Goal: Information Seeking & Learning: Learn about a topic

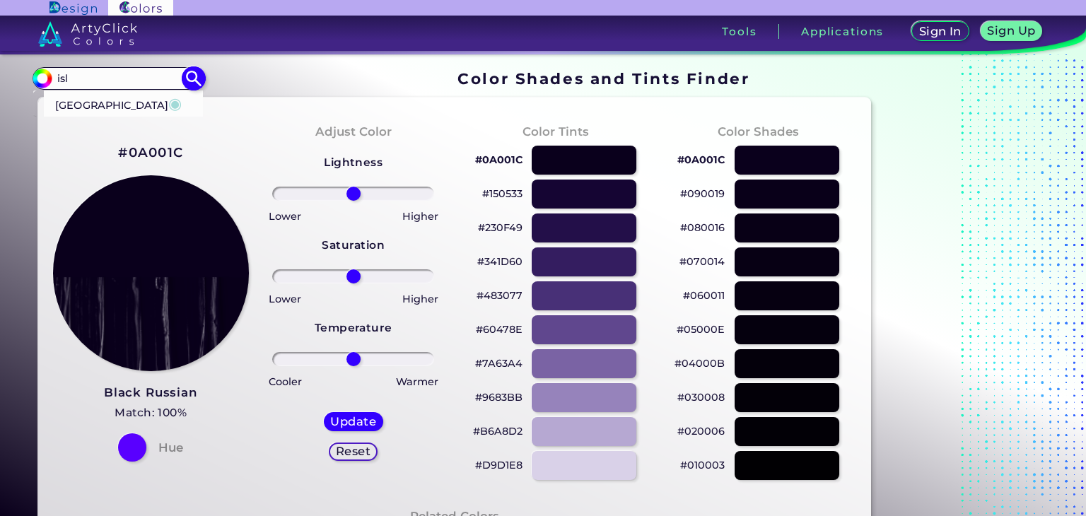
type input "isl"
click at [151, 112] on li "Aqua Island ◉" at bounding box center [124, 104] width 160 height 26
type input "#a1dad7"
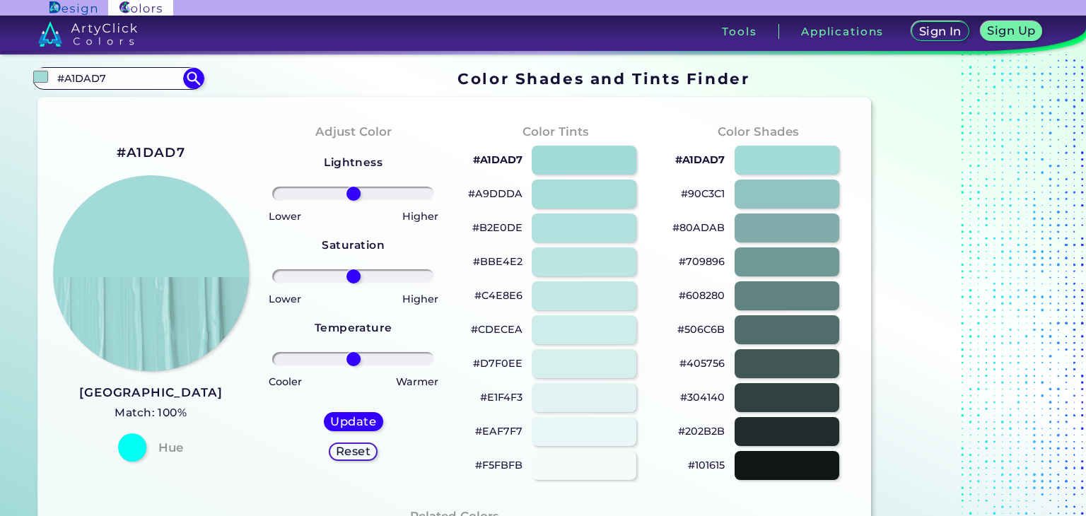
click at [159, 149] on h2 "#A1DAD7" at bounding box center [151, 153] width 69 height 18
click at [116, 77] on input "#A1DAD7" at bounding box center [118, 78] width 132 height 19
type input "chain"
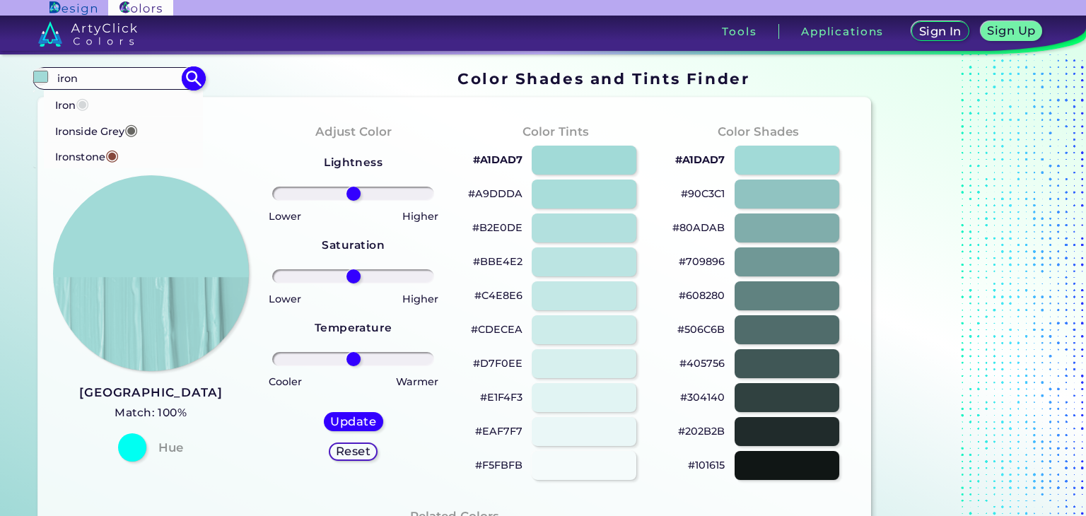
type input "iron"
click at [128, 103] on li "Iron ◉" at bounding box center [124, 103] width 160 height 26
type input "#d4d7d9"
type input "#D4D7D9"
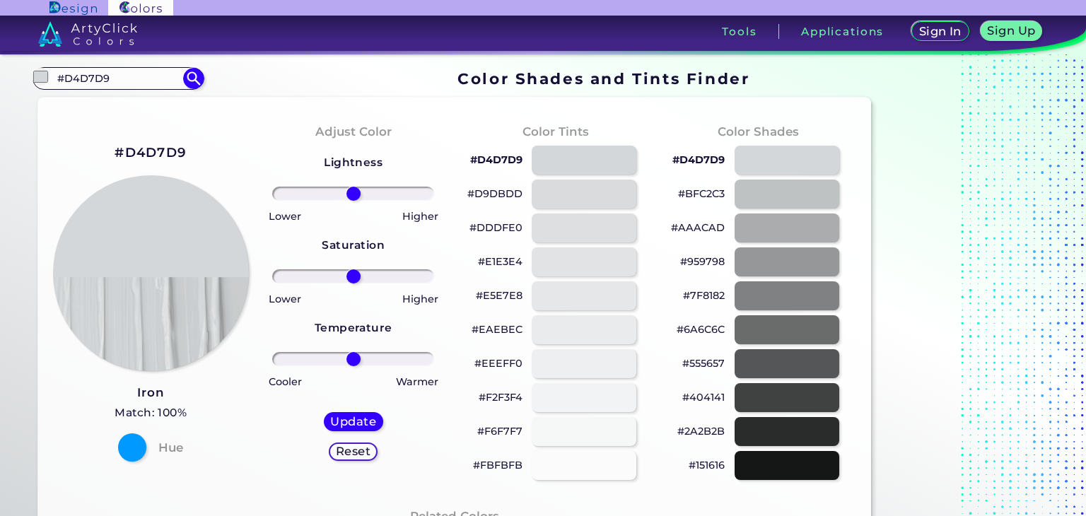
click at [163, 152] on h2 "#D4D7D9" at bounding box center [151, 153] width 72 height 18
click at [139, 84] on input "#D4D7D9" at bounding box center [118, 78] width 132 height 19
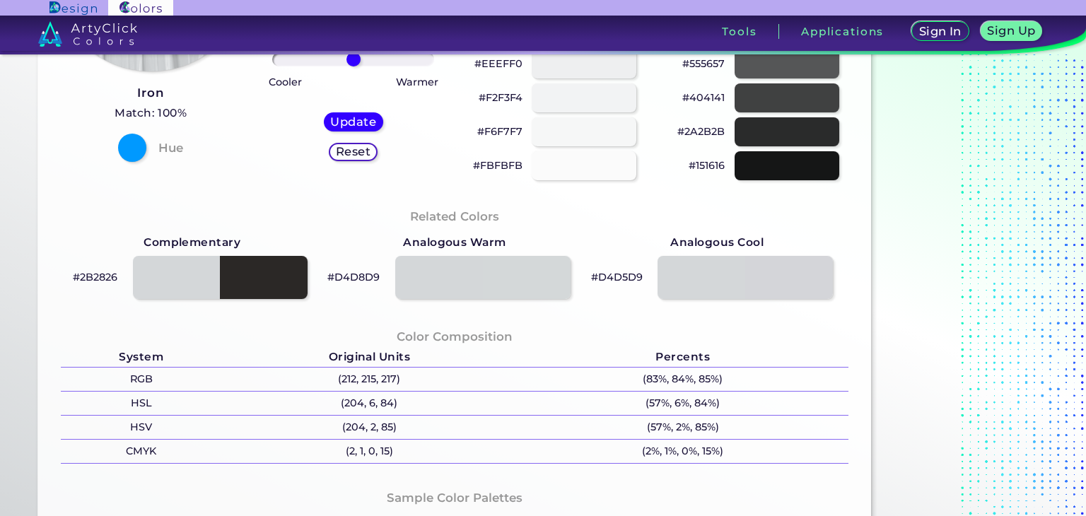
scroll to position [287, 0]
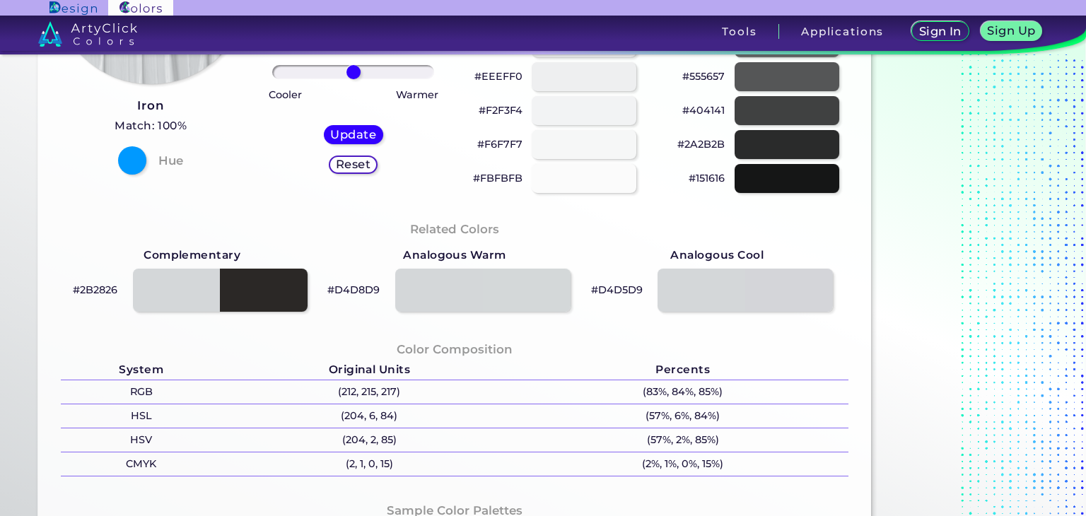
click at [397, 230] on div "Related Colors" at bounding box center [455, 229] width 788 height 21
click at [100, 290] on p "#2B2826" at bounding box center [95, 289] width 45 height 17
click at [87, 291] on p "#2B2826" at bounding box center [95, 289] width 45 height 17
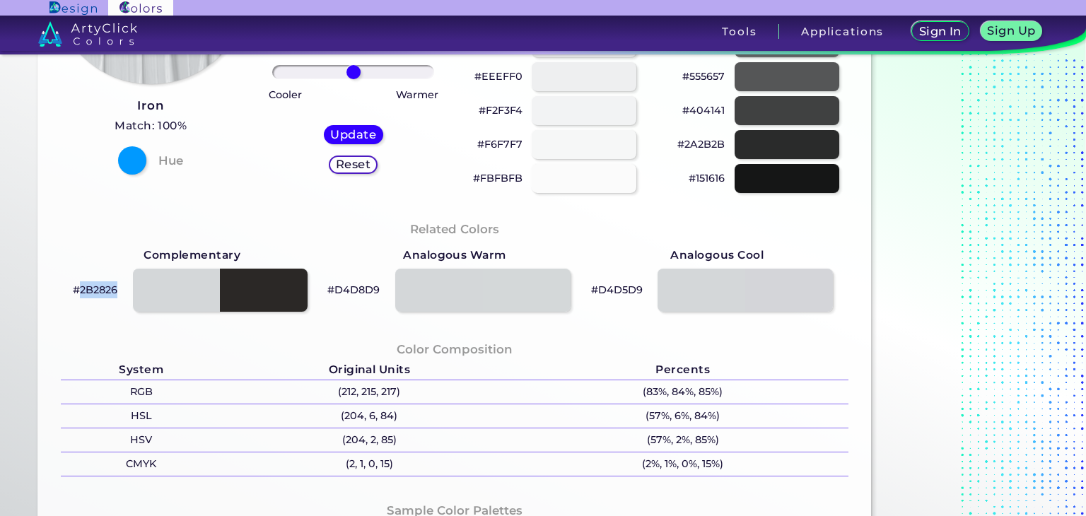
click at [87, 291] on p "#2B2826" at bounding box center [95, 289] width 45 height 17
copy div "#2B2826"
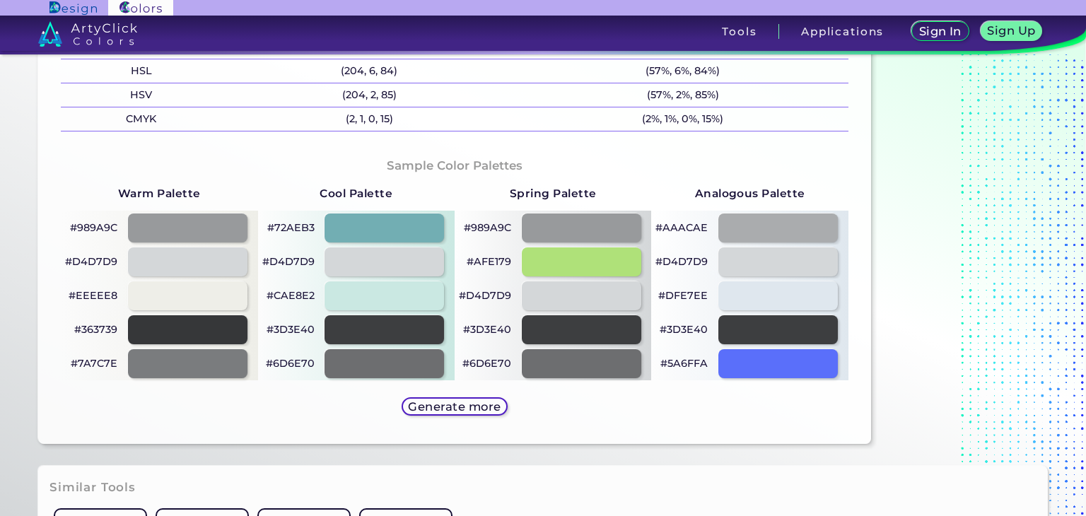
scroll to position [626, 0]
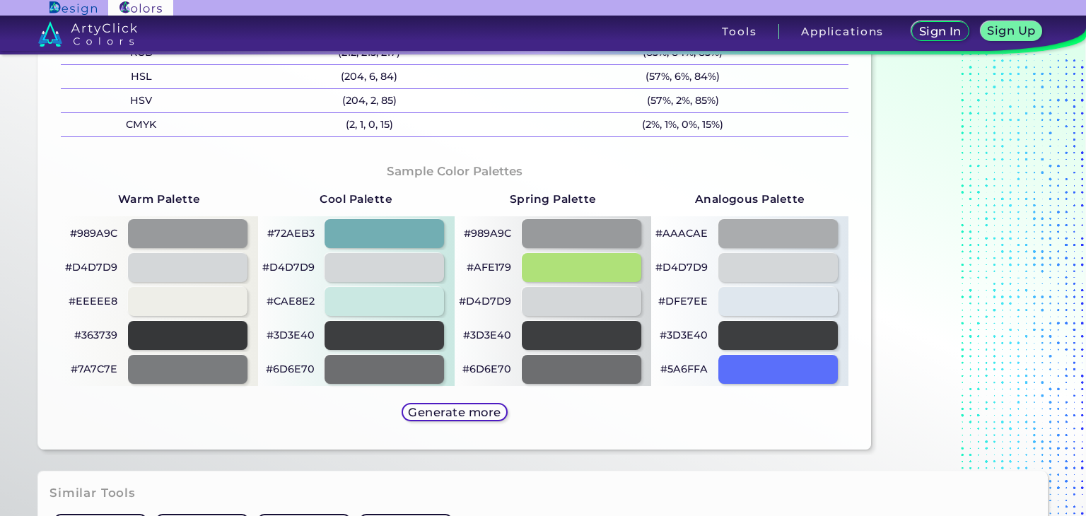
click at [482, 265] on p "#AFE179" at bounding box center [489, 267] width 45 height 17
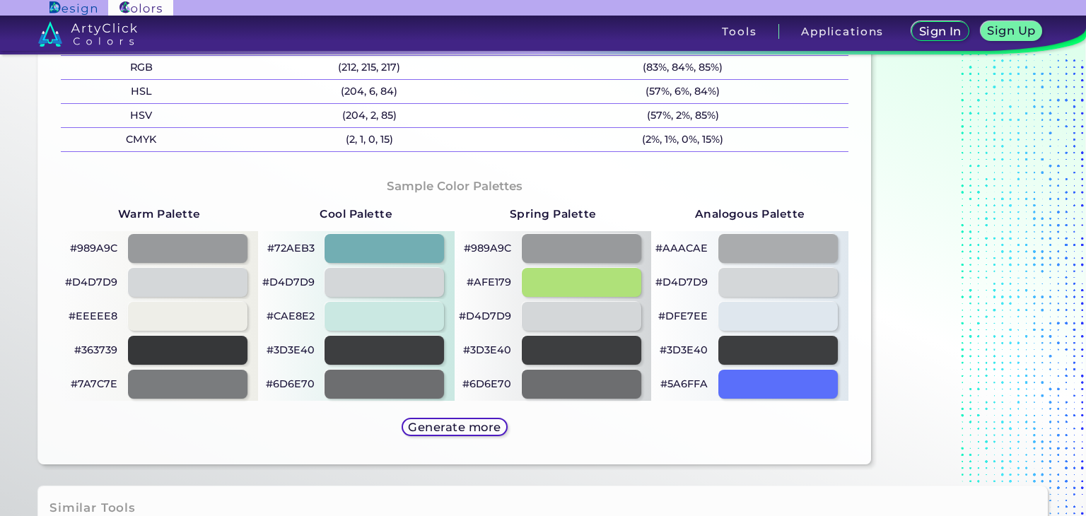
scroll to position [613, 0]
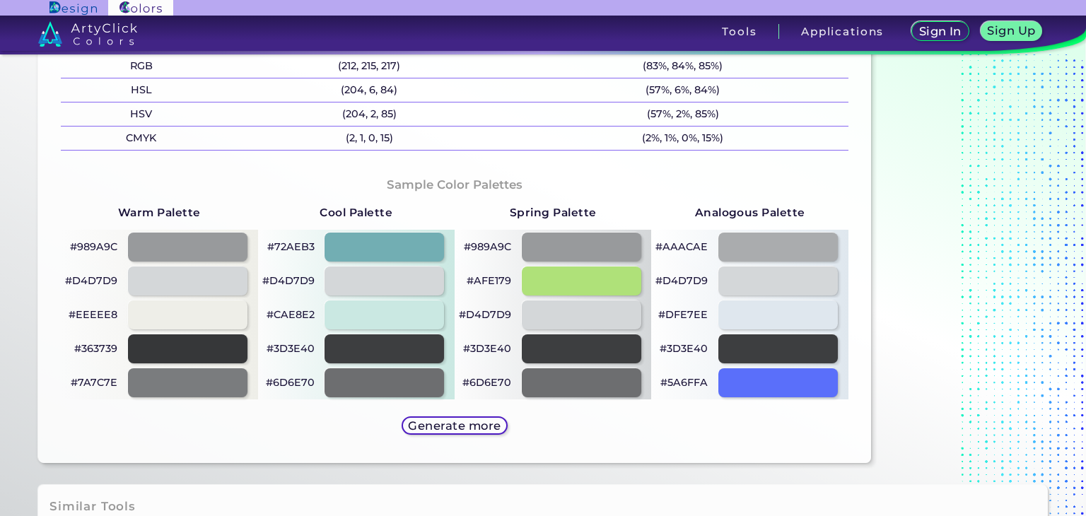
click at [495, 283] on p "#AFE179" at bounding box center [489, 280] width 45 height 17
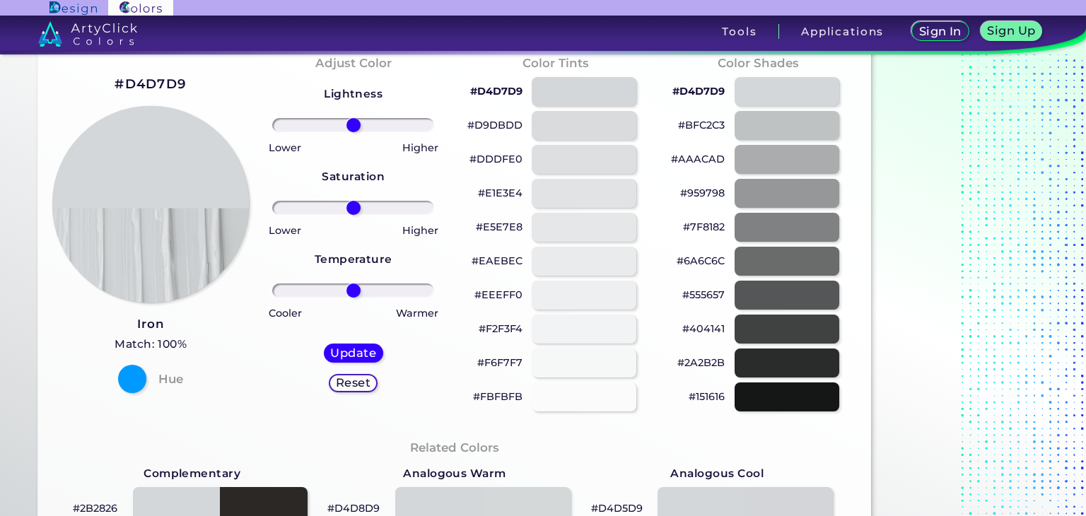
scroll to position [0, 0]
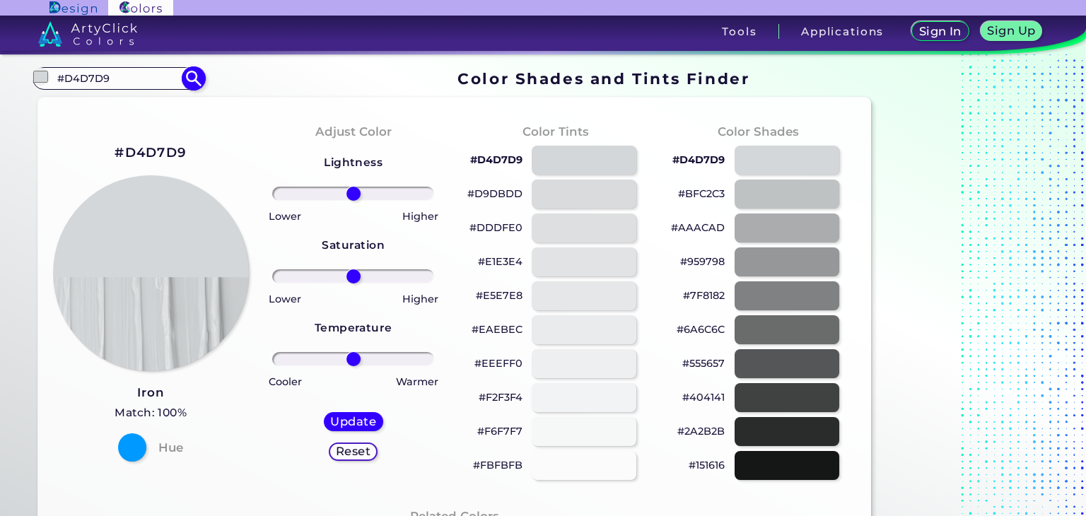
click at [117, 83] on input "#D4D7D9" at bounding box center [118, 78] width 132 height 19
type input "you"
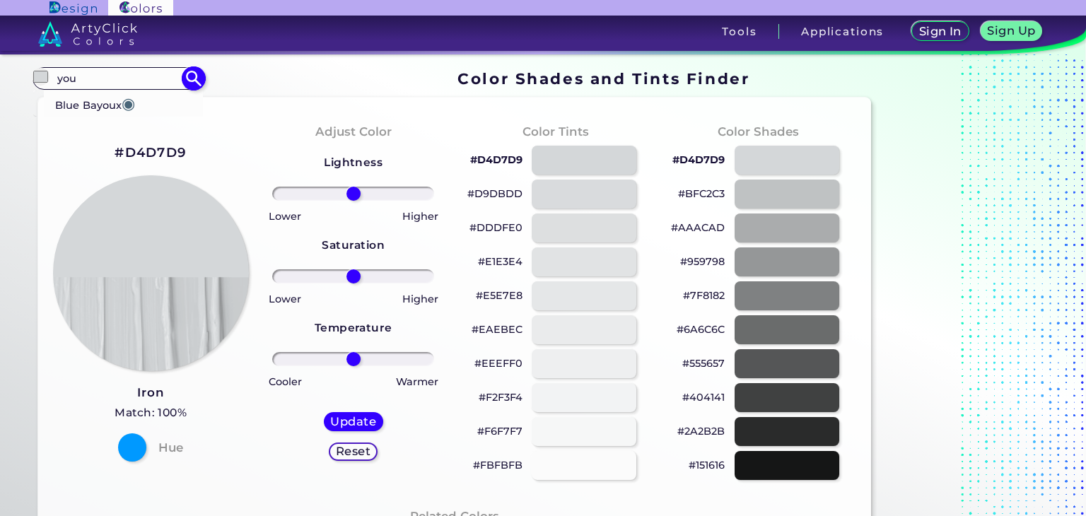
click at [144, 107] on li "Blue Bayoux ◉" at bounding box center [124, 104] width 160 height 26
type input "#496679"
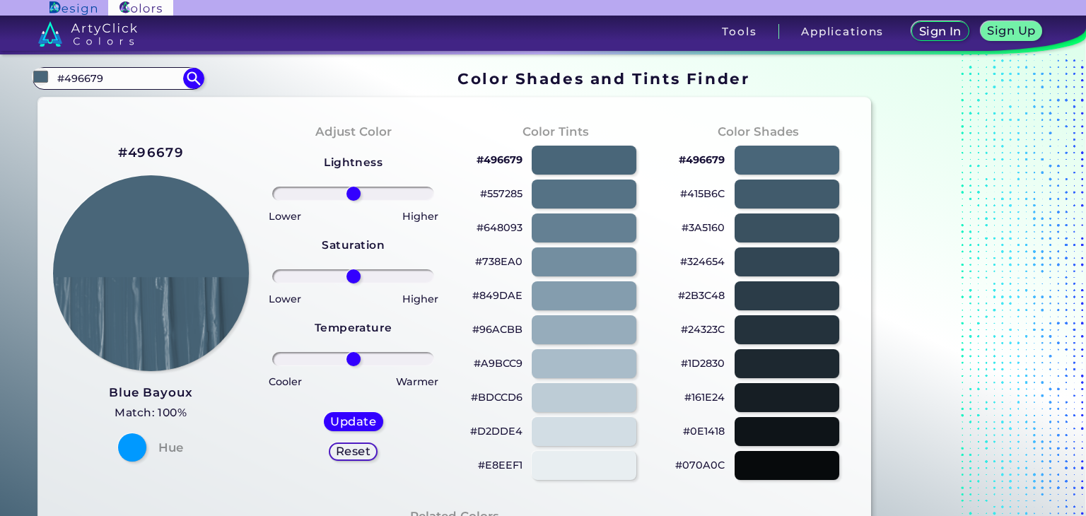
click at [169, 151] on h2 "#496679" at bounding box center [151, 153] width 66 height 18
click at [148, 79] on input "#496679" at bounding box center [118, 78] width 132 height 19
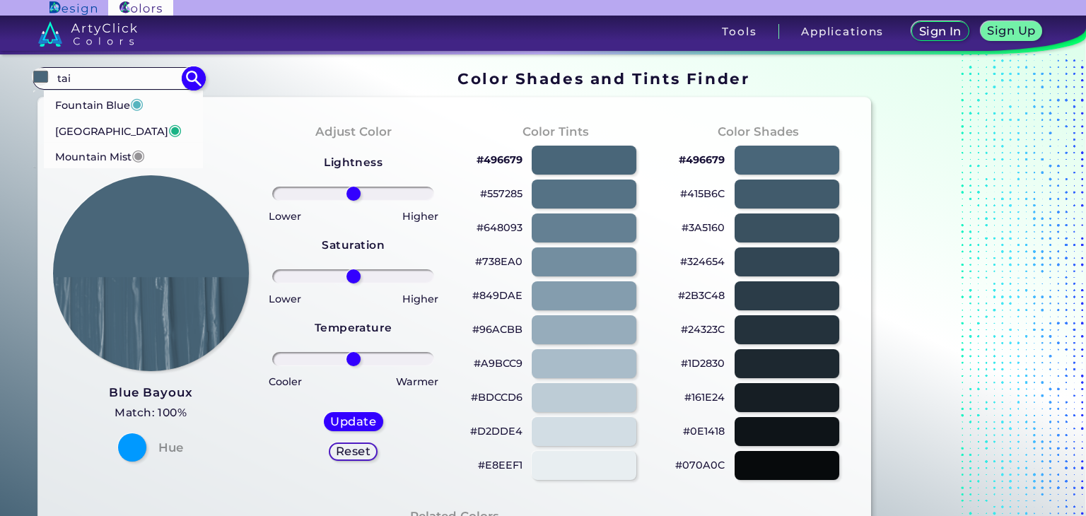
type input "tai"
click at [117, 132] on p "Mountain Meadow ◉" at bounding box center [118, 130] width 127 height 26
type input "#1ab385"
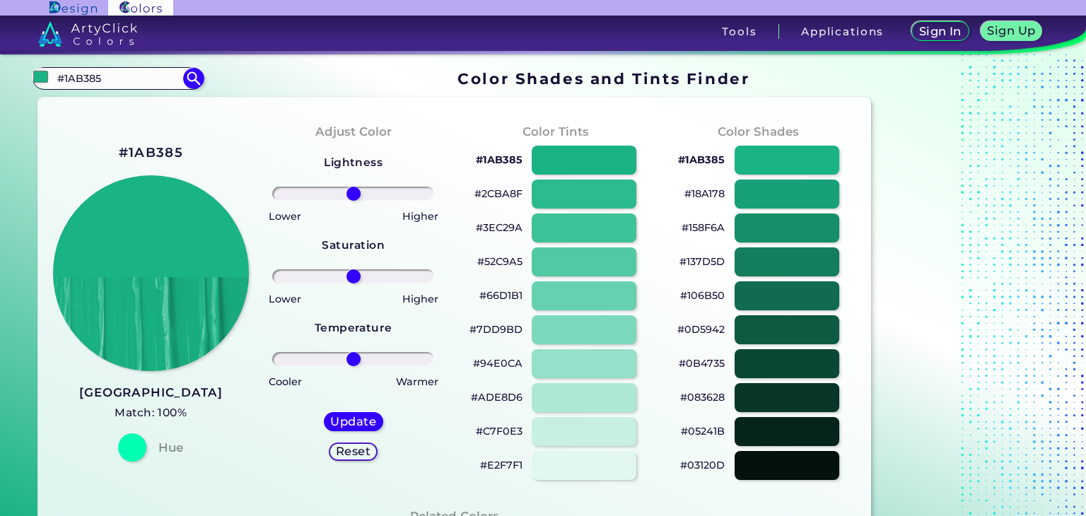
click at [157, 153] on h2 "#1AB385" at bounding box center [151, 153] width 64 height 18
click at [141, 79] on input "#1AB385" at bounding box center [118, 78] width 132 height 19
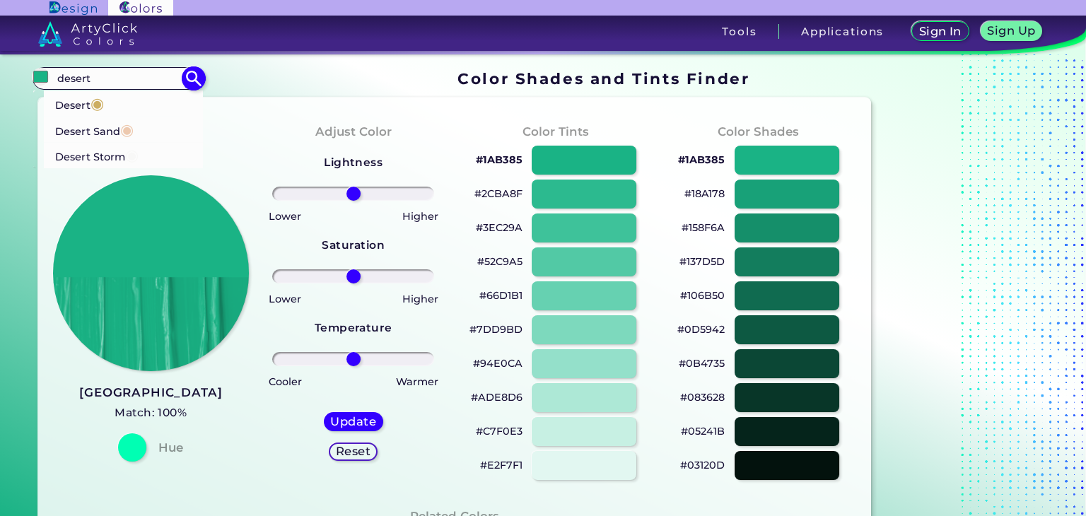
type input "desert"
click at [129, 158] on span "◉" at bounding box center [131, 155] width 13 height 18
type input "#f8f8f7"
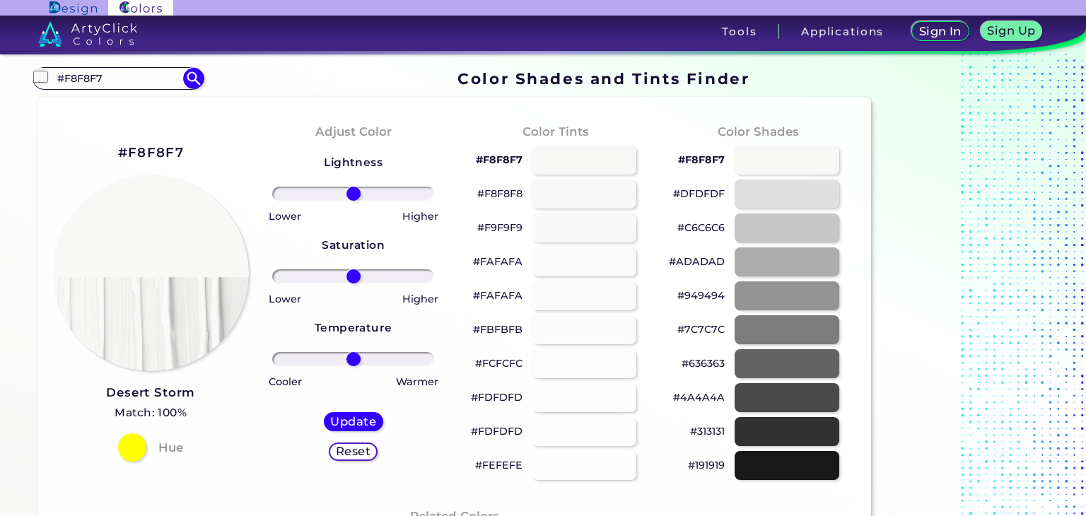
click at [152, 161] on h2 "#F8F8F7" at bounding box center [151, 153] width 66 height 18
click at [129, 85] on input "#F8F8F7" at bounding box center [118, 78] width 132 height 19
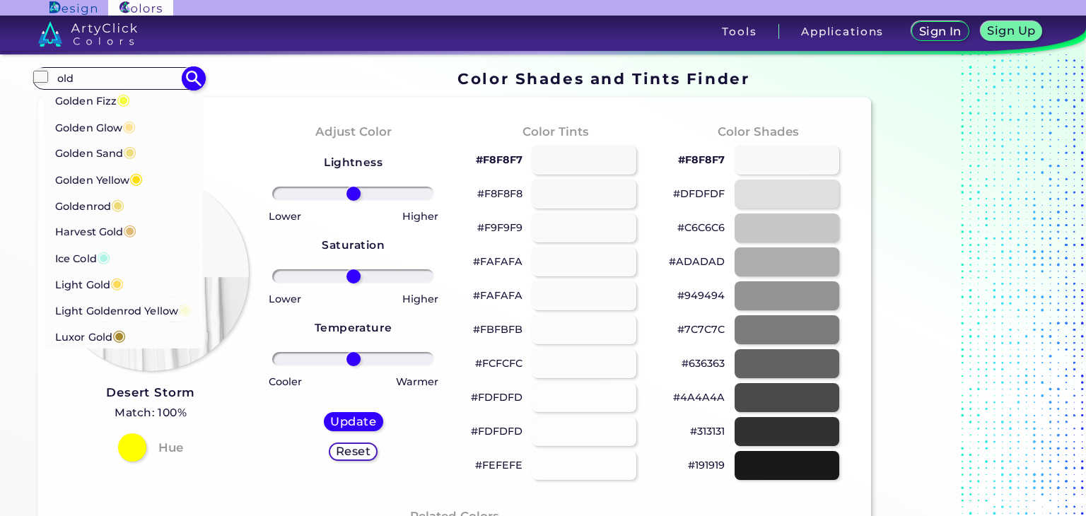
scroll to position [344, 0]
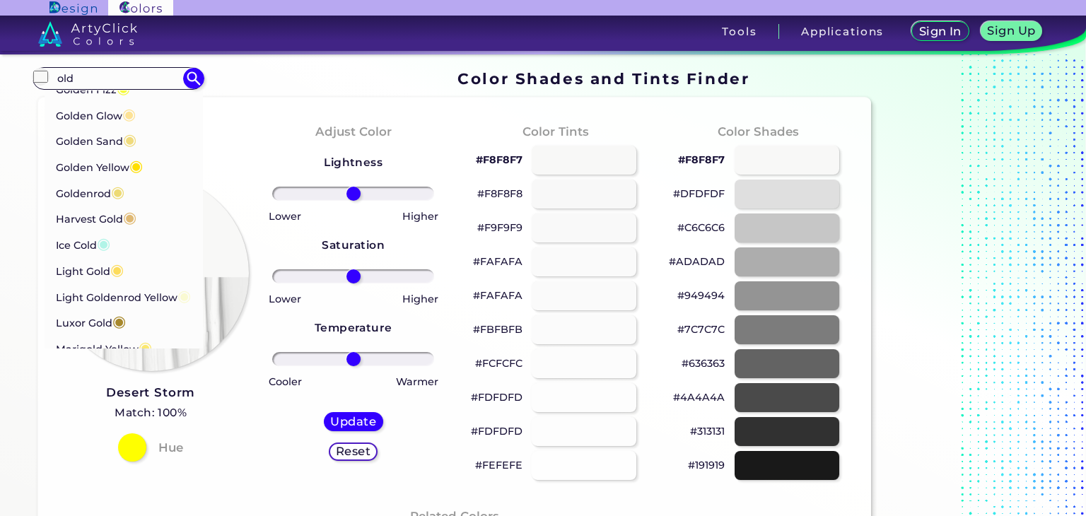
type input "old"
click at [91, 177] on p "Goldenrod ◉" at bounding box center [89, 190] width 69 height 26
type input "#edda74"
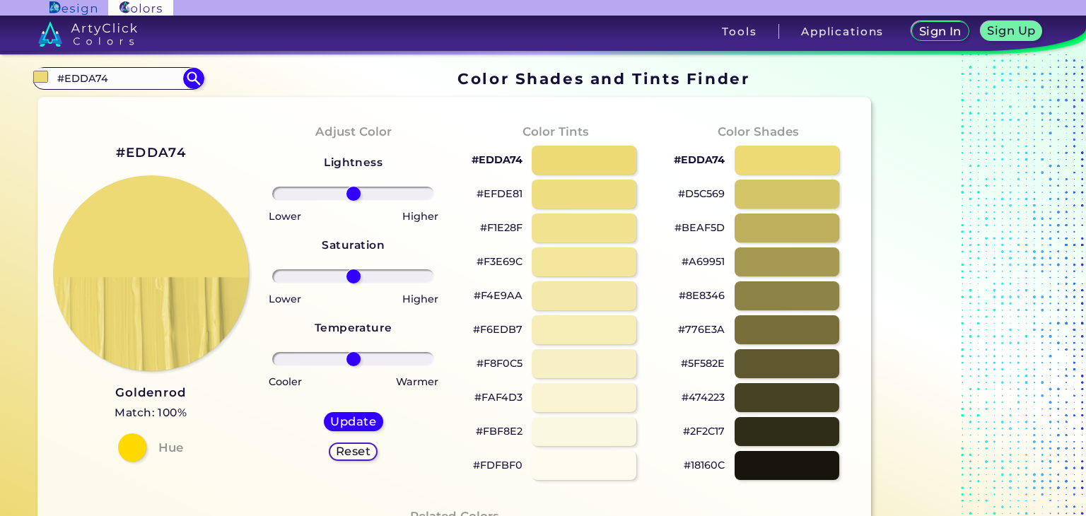
click at [168, 155] on h2 "#EDDA74" at bounding box center [151, 153] width 70 height 18
click at [180, 76] on input "#EDDA74" at bounding box center [118, 78] width 132 height 19
click at [169, 78] on input "#EDDA74" at bounding box center [118, 78] width 132 height 19
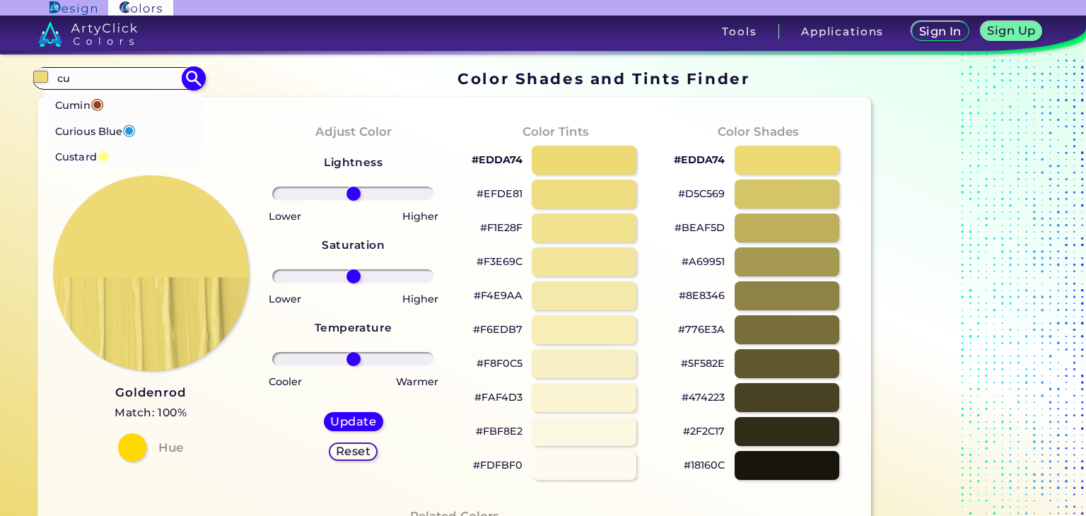
type input "cu"
click at [148, 102] on li "Cumin ◉" at bounding box center [124, 103] width 160 height 26
type input "#924321"
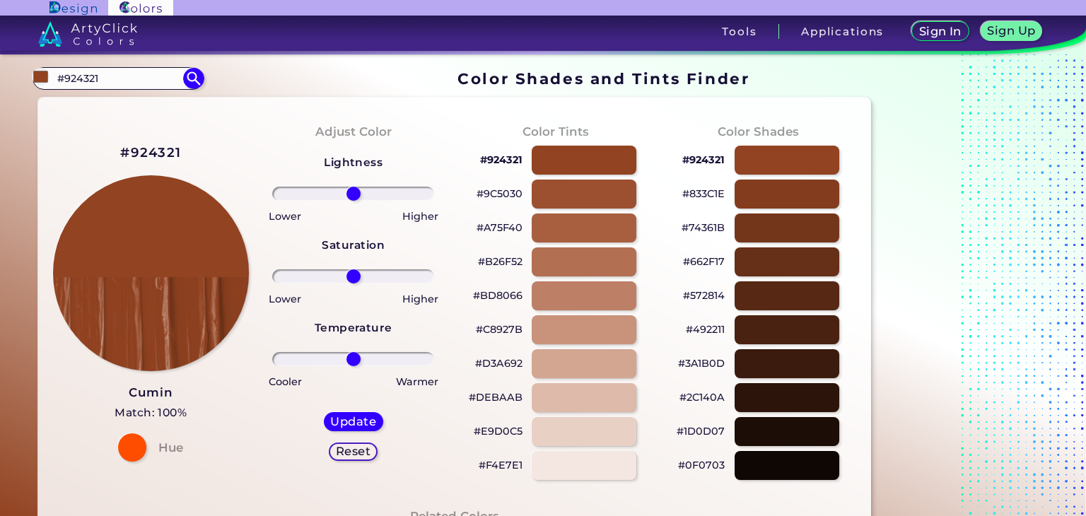
click at [148, 156] on h2 "#924321" at bounding box center [150, 153] width 61 height 18
click at [135, 81] on input "#924321" at bounding box center [118, 78] width 132 height 19
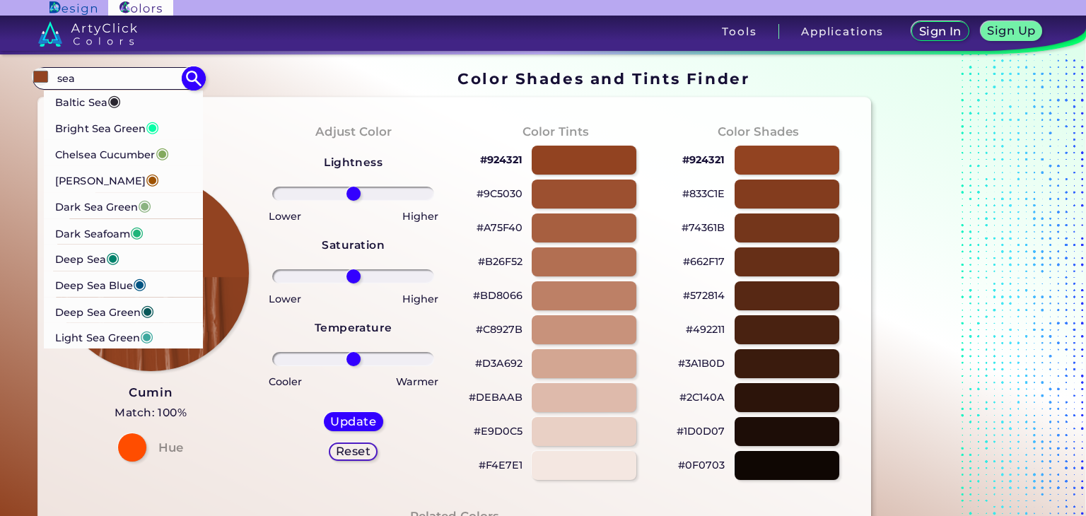
type input "sea"
click at [129, 130] on p "Bright Sea Green ◉" at bounding box center [107, 127] width 104 height 26
type input "#05ffa6"
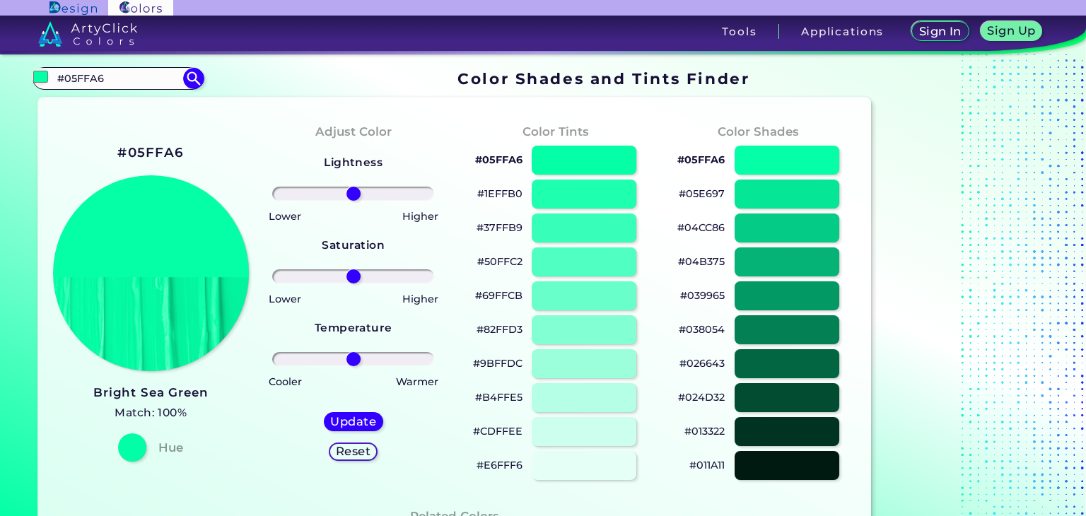
click at [170, 159] on h2 "#05FFA6" at bounding box center [150, 153] width 66 height 18
click at [128, 77] on input "#05FFA6" at bounding box center [118, 78] width 132 height 19
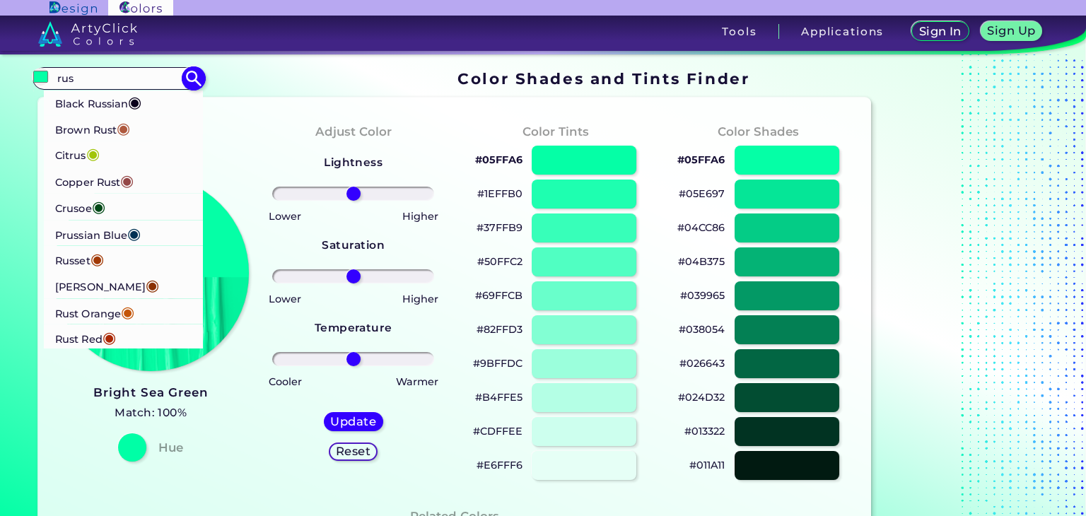
type input "rus"
click at [110, 107] on p "Black Russian ◉" at bounding box center [98, 101] width 86 height 26
type input "#0a001c"
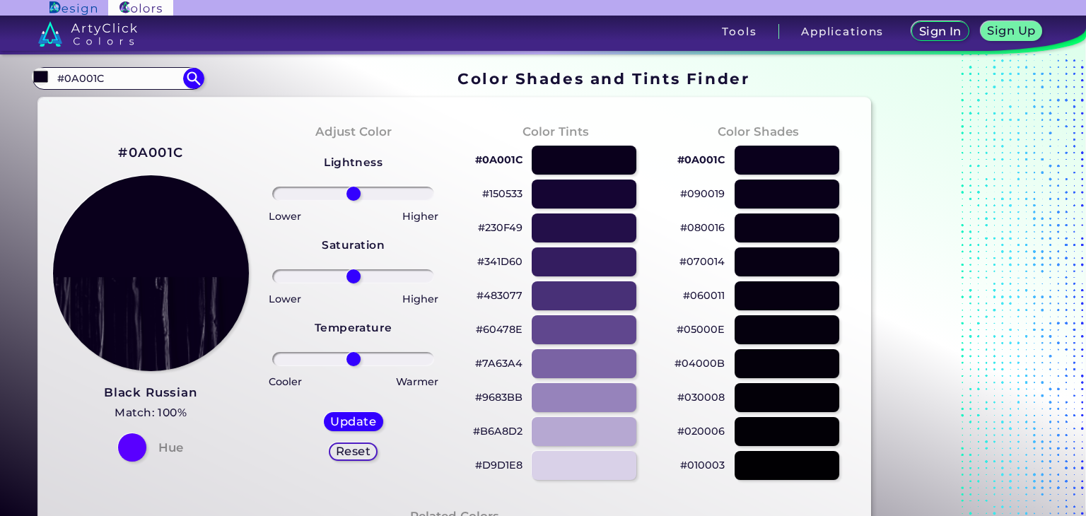
click at [147, 157] on h2 "#0A001C" at bounding box center [150, 153] width 65 height 18
click at [103, 76] on input "#0A001C" at bounding box center [118, 78] width 132 height 19
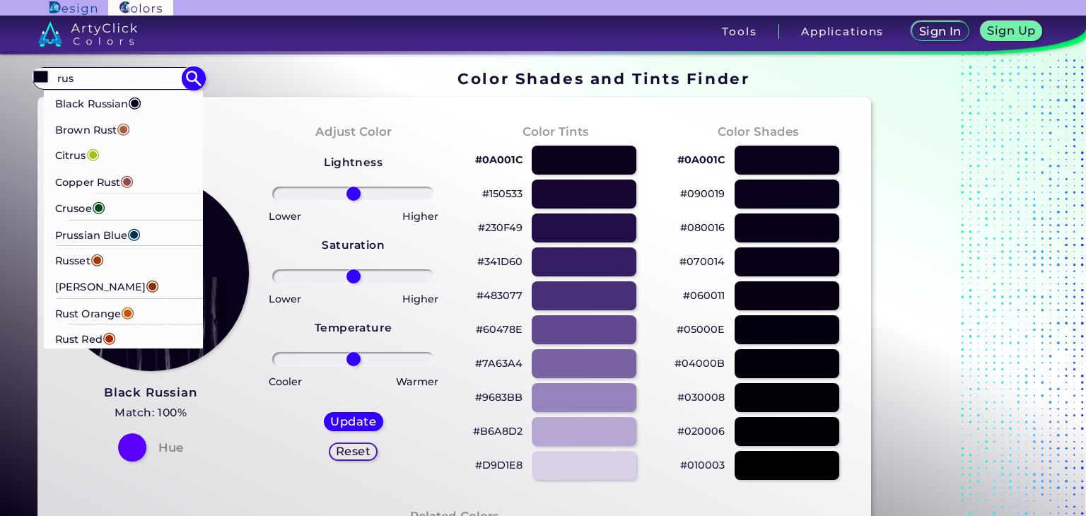
type input "rus"
click at [164, 233] on li "Prussian Blue ◉" at bounding box center [124, 233] width 160 height 26
type input "#003153"
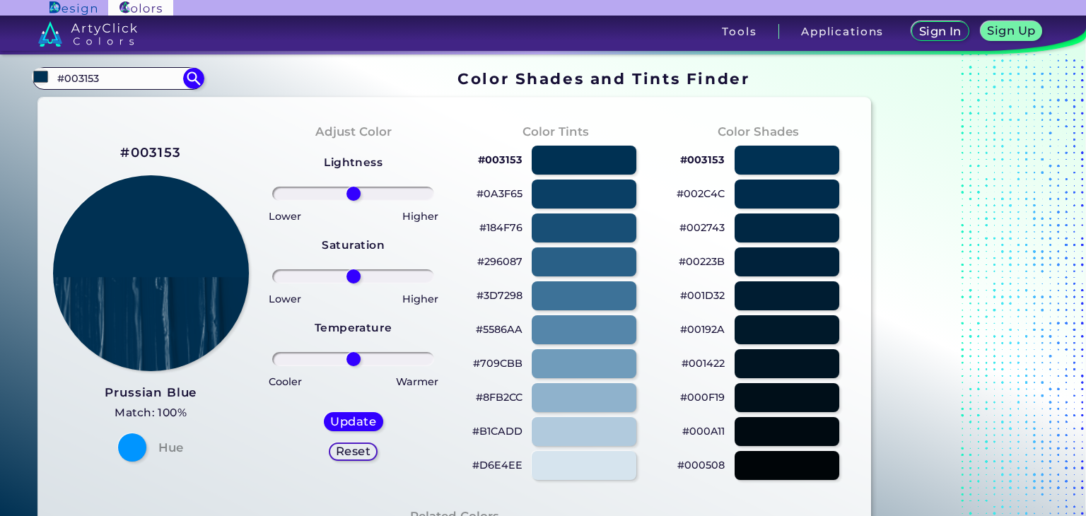
click at [162, 158] on h2 "#003153" at bounding box center [150, 153] width 61 height 18
click at [133, 71] on input "#003153" at bounding box center [118, 78] width 132 height 19
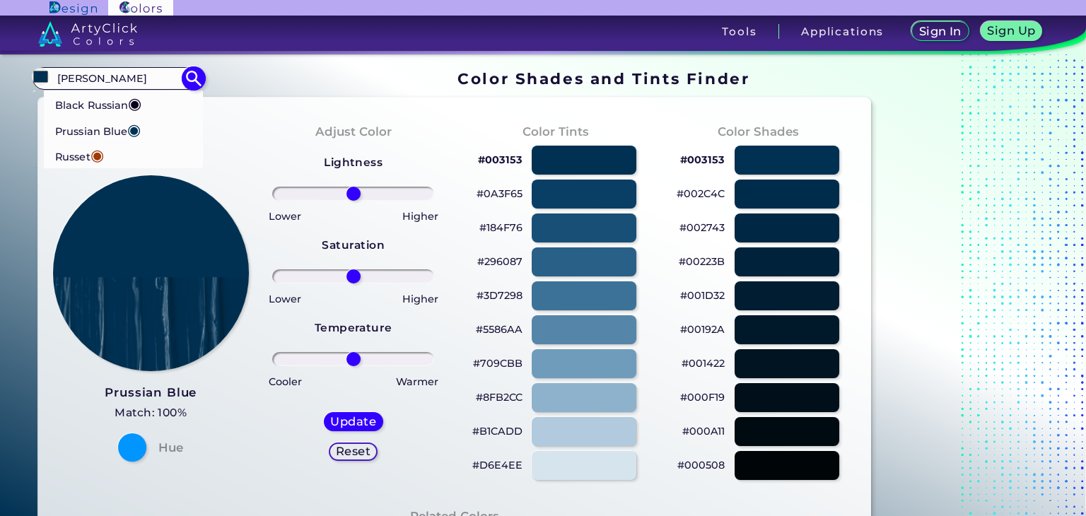
type input "[PERSON_NAME]"
click at [134, 157] on li "Russet ◉" at bounding box center [124, 156] width 160 height 26
type input "#a13905"
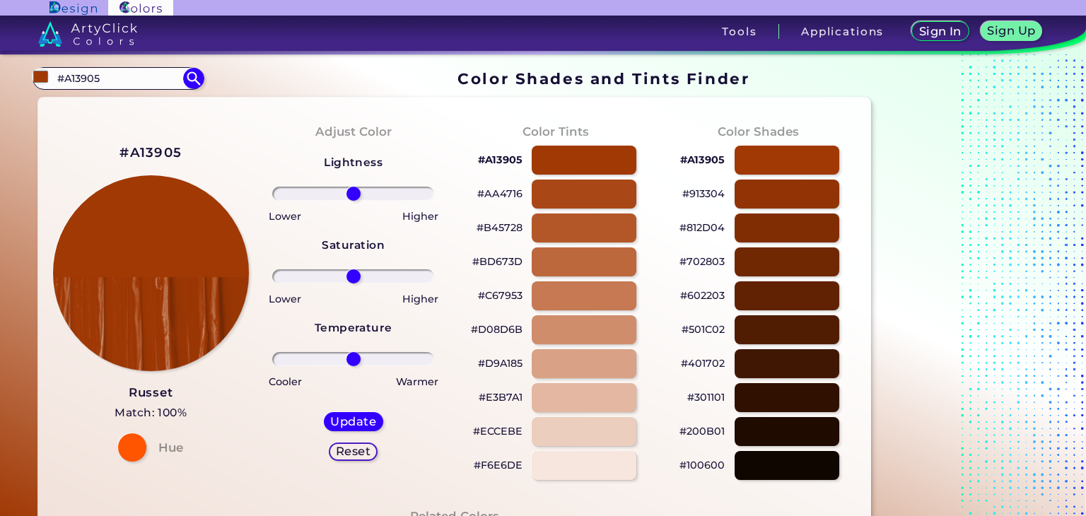
click at [165, 162] on div "#A13905" at bounding box center [150, 152] width 62 height 23
click at [165, 144] on h2 "#A13905" at bounding box center [150, 153] width 62 height 18
click at [144, 75] on input "#A13905" at bounding box center [118, 78] width 132 height 19
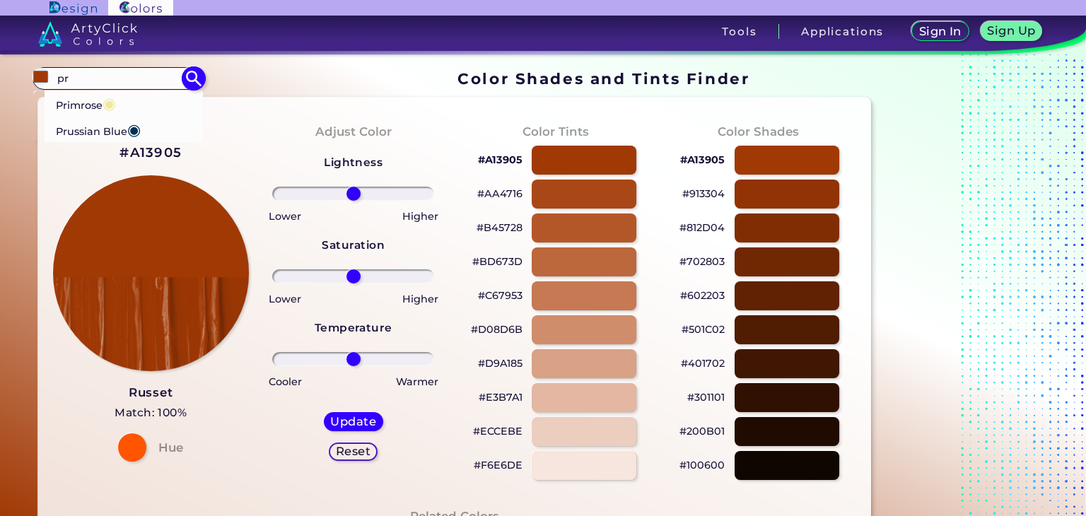
type input "p"
type input "[PERSON_NAME]"
click at [159, 98] on li "Black Russian ◉" at bounding box center [124, 103] width 160 height 26
type input "#0a001c"
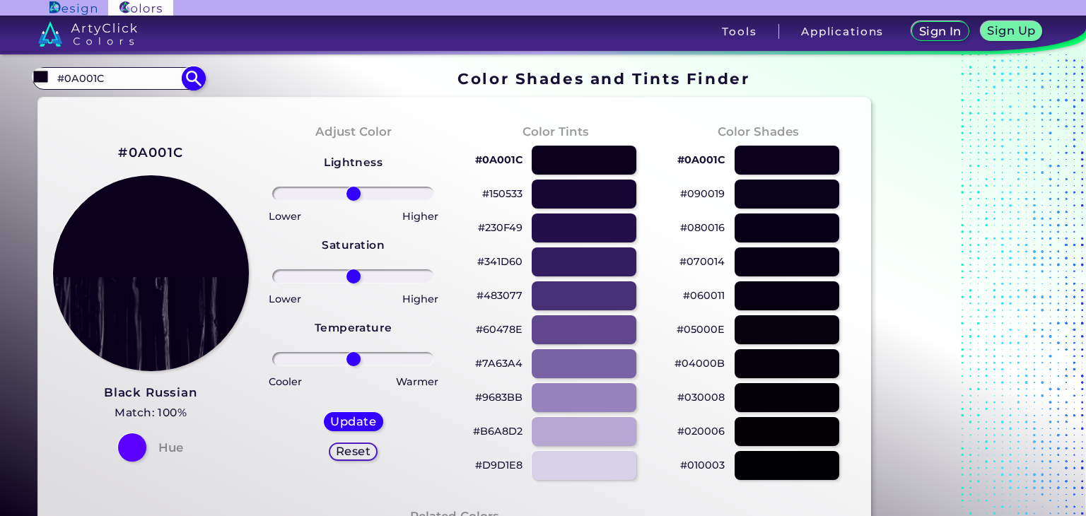
click at [119, 82] on input "#0A001C" at bounding box center [118, 78] width 132 height 19
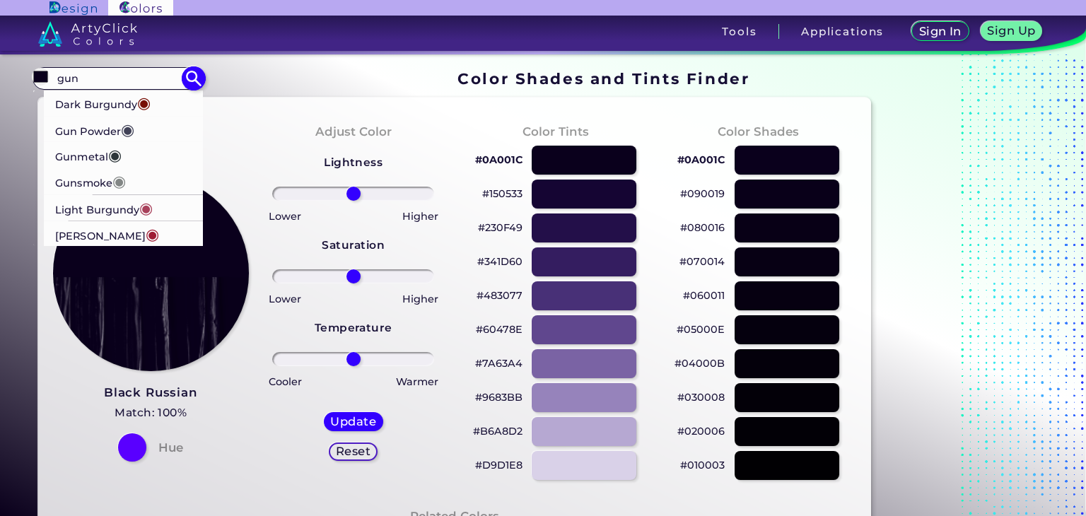
type input "gun"
click at [156, 126] on li "Gun Powder ◉" at bounding box center [124, 129] width 160 height 26
type input "#414257"
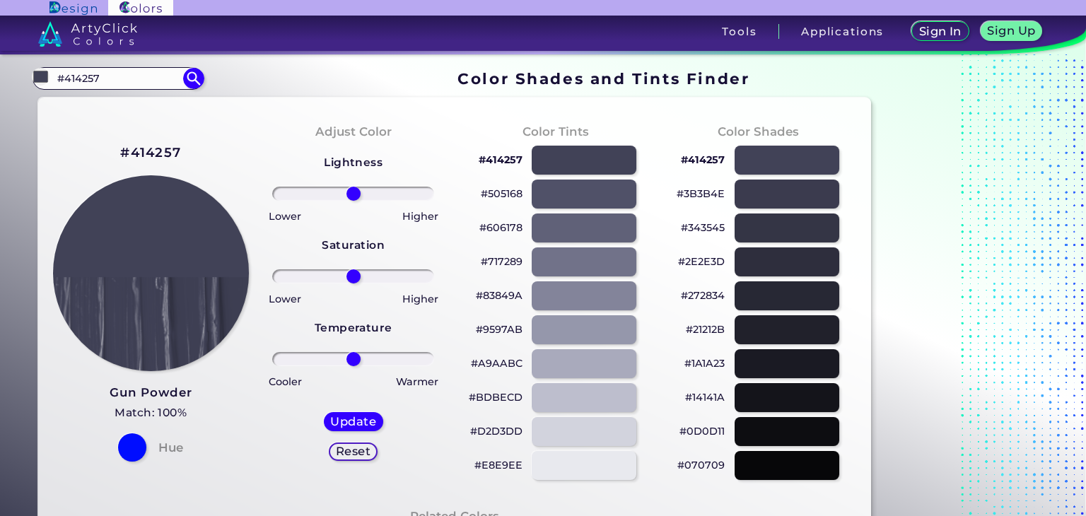
click at [166, 161] on h2 "#414257" at bounding box center [150, 153] width 61 height 18
click at [140, 73] on input "#414257" at bounding box center [118, 78] width 132 height 19
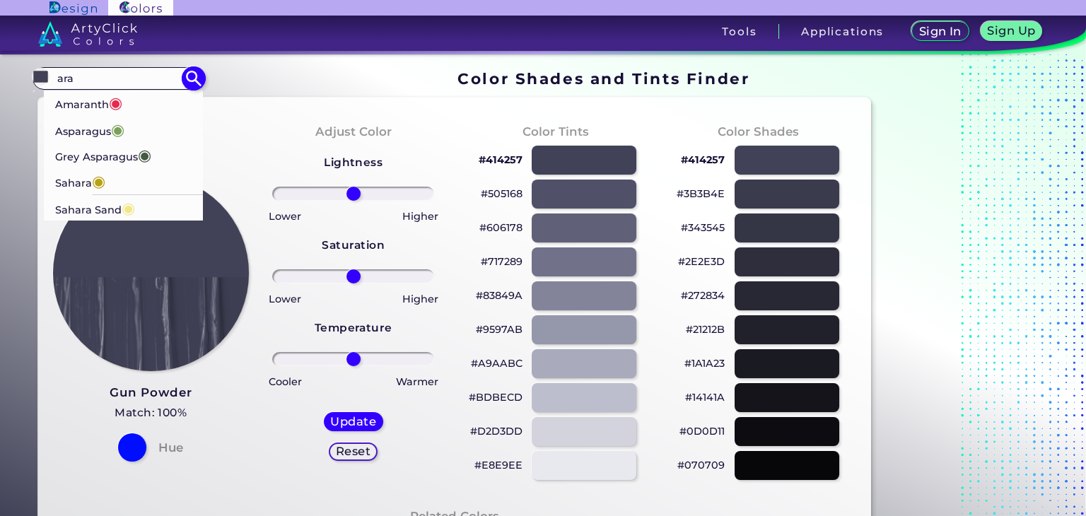
type input "ara"
click at [143, 186] on li "Sahara ◉" at bounding box center [124, 181] width 160 height 26
type input "#b7a214"
type input "#B7A214"
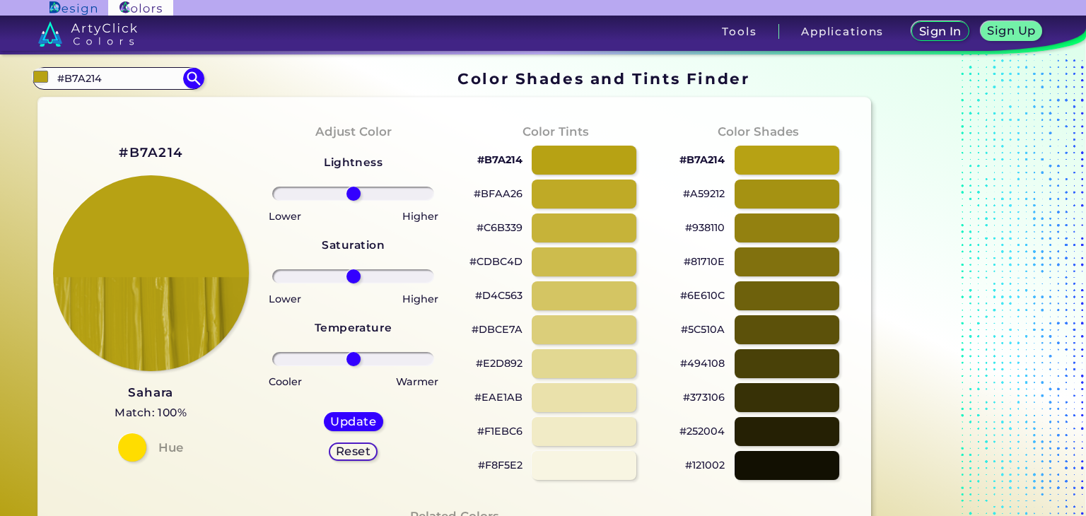
click at [167, 155] on h2 "#B7A214" at bounding box center [151, 153] width 64 height 18
